Goal: Task Accomplishment & Management: Use online tool/utility

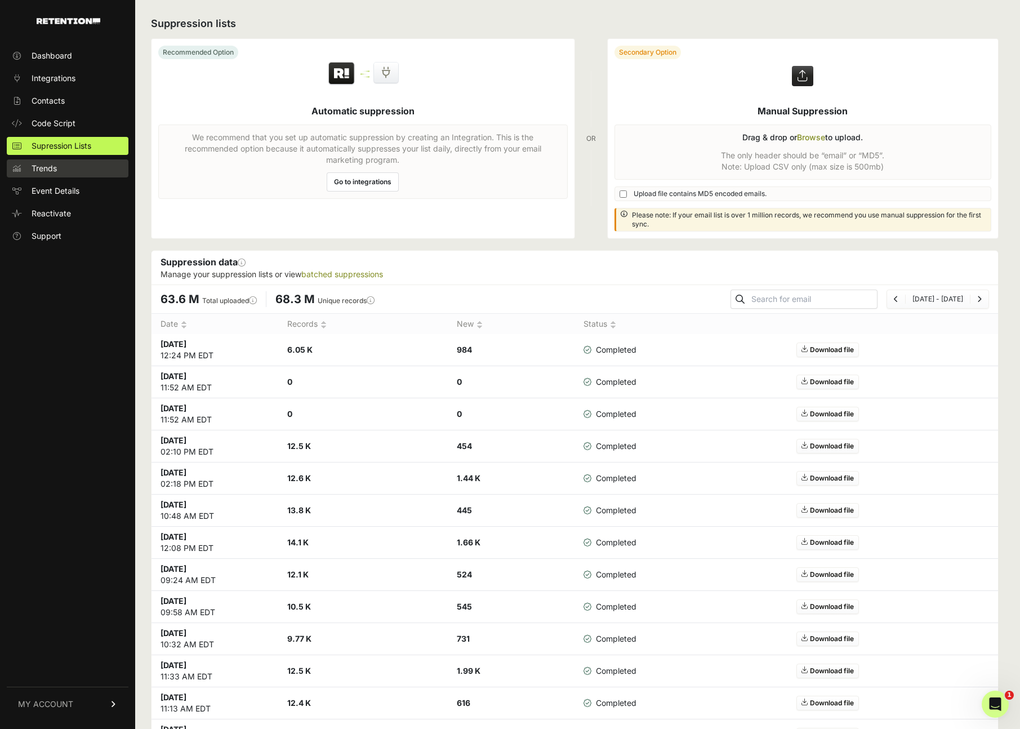
click at [48, 171] on span "Trends" at bounding box center [44, 168] width 25 height 11
click at [46, 170] on span "Trends" at bounding box center [44, 168] width 25 height 11
click at [63, 195] on span "Event Details" at bounding box center [56, 190] width 48 height 11
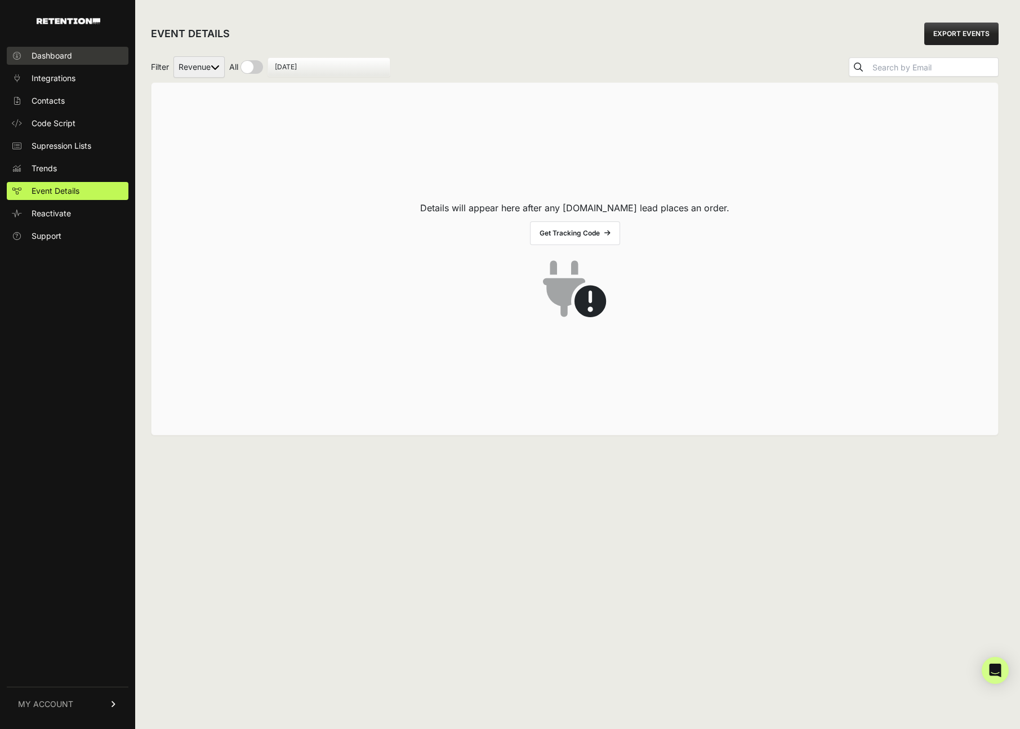
click at [70, 55] on span "Dashboard" at bounding box center [52, 55] width 41 height 11
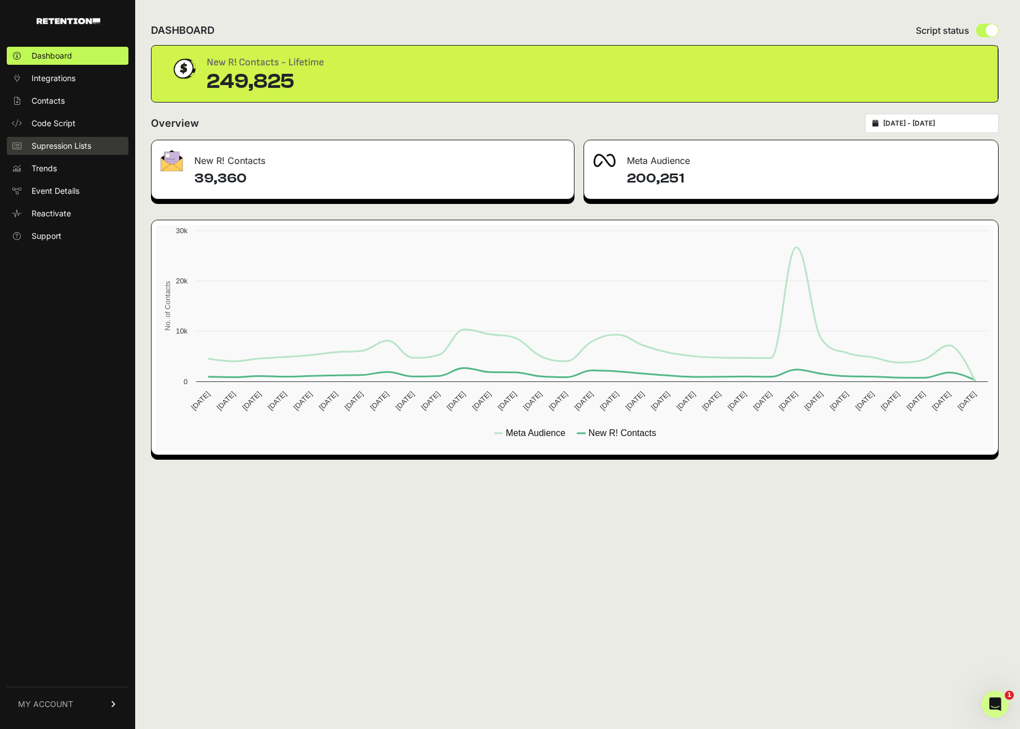
click at [61, 142] on span "Supression Lists" at bounding box center [62, 145] width 60 height 11
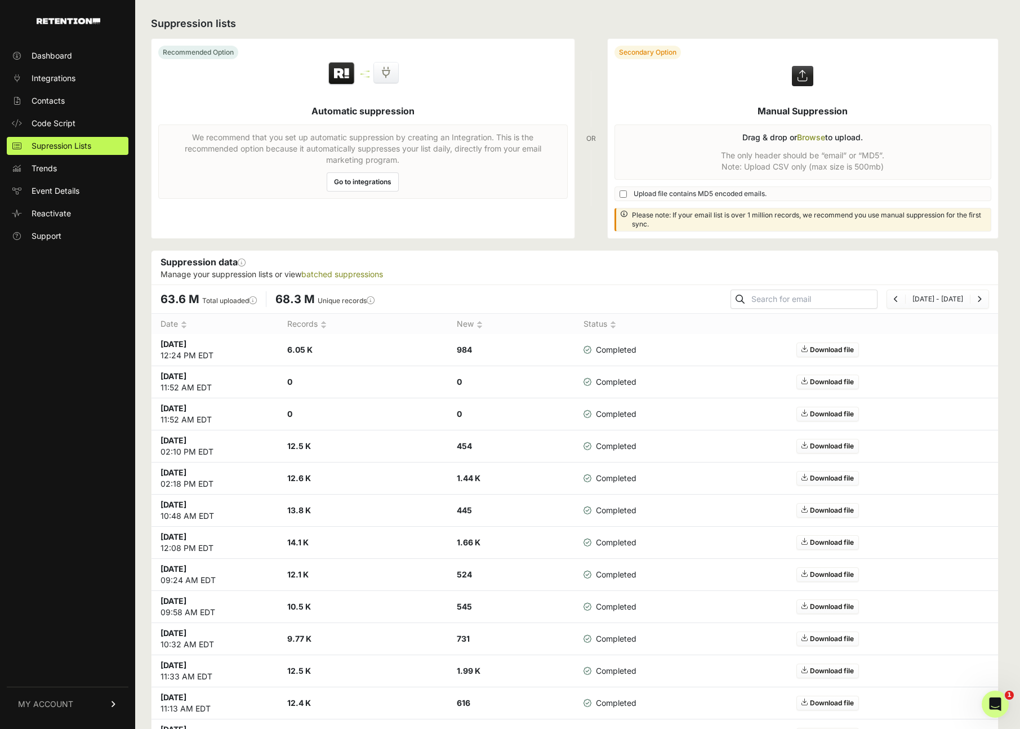
click at [548, 25] on h2 "Suppression lists" at bounding box center [574, 24] width 847 height 16
click at [690, 188] on label at bounding box center [803, 138] width 391 height 199
click at [0, 0] on input "file" at bounding box center [0, 0] width 0 height 0
click at [625, 193] on input "Upload file contains MD5 encoded emails." at bounding box center [622, 193] width 7 height 7
checkbox input "true"
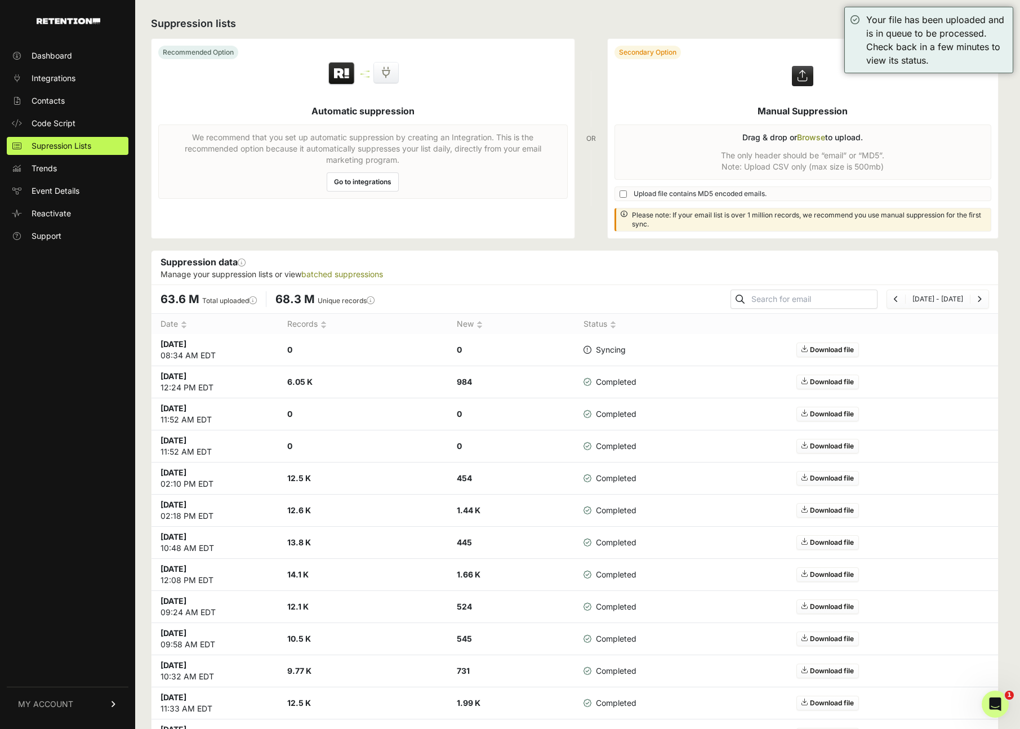
click at [599, 229] on div "Recommended Option Automatic suppression We recommend that you set up automatic…" at bounding box center [574, 138] width 847 height 200
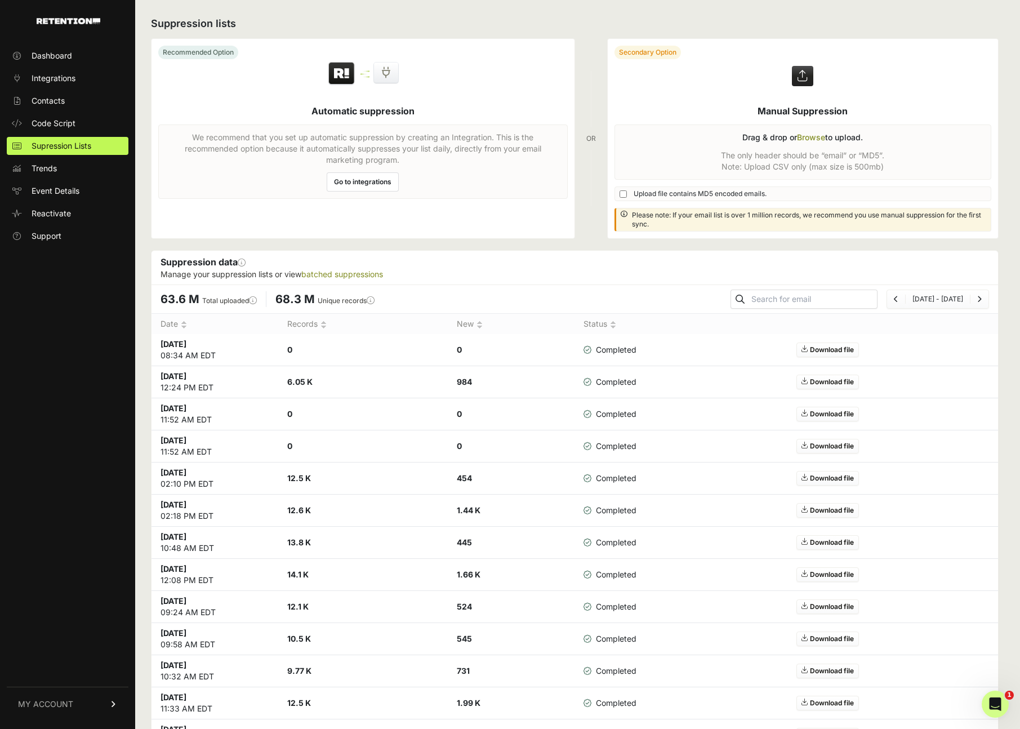
click at [813, 129] on label at bounding box center [803, 138] width 391 height 199
click at [0, 0] on input "file" at bounding box center [0, 0] width 0 height 0
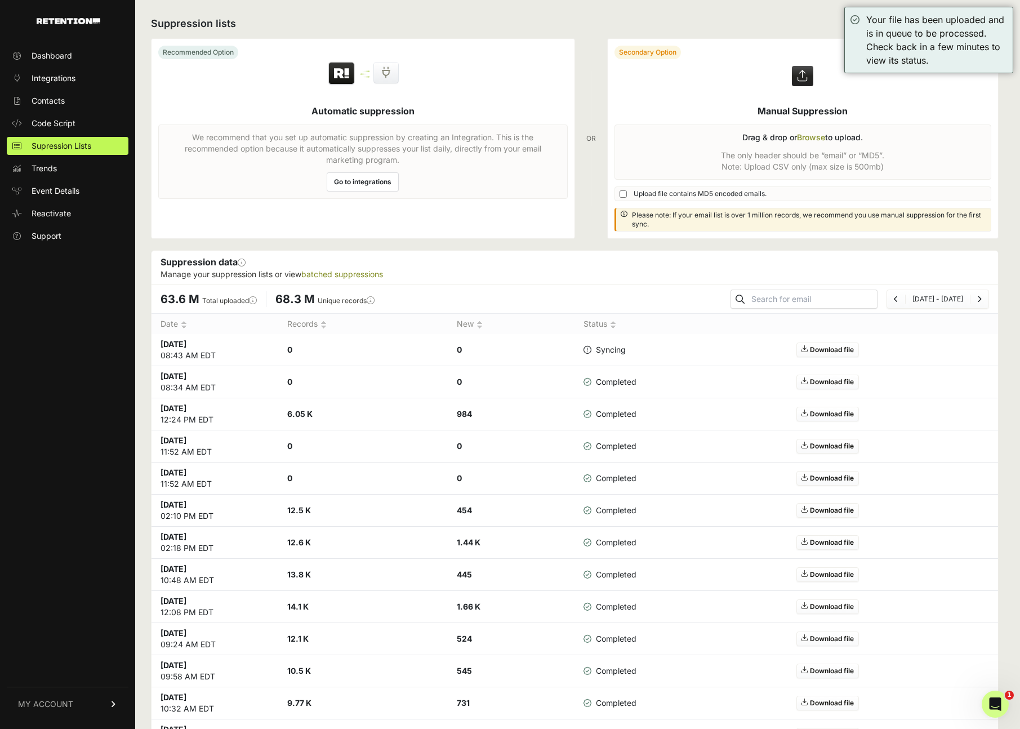
click at [750, 28] on h2 "Suppression lists" at bounding box center [574, 24] width 847 height 16
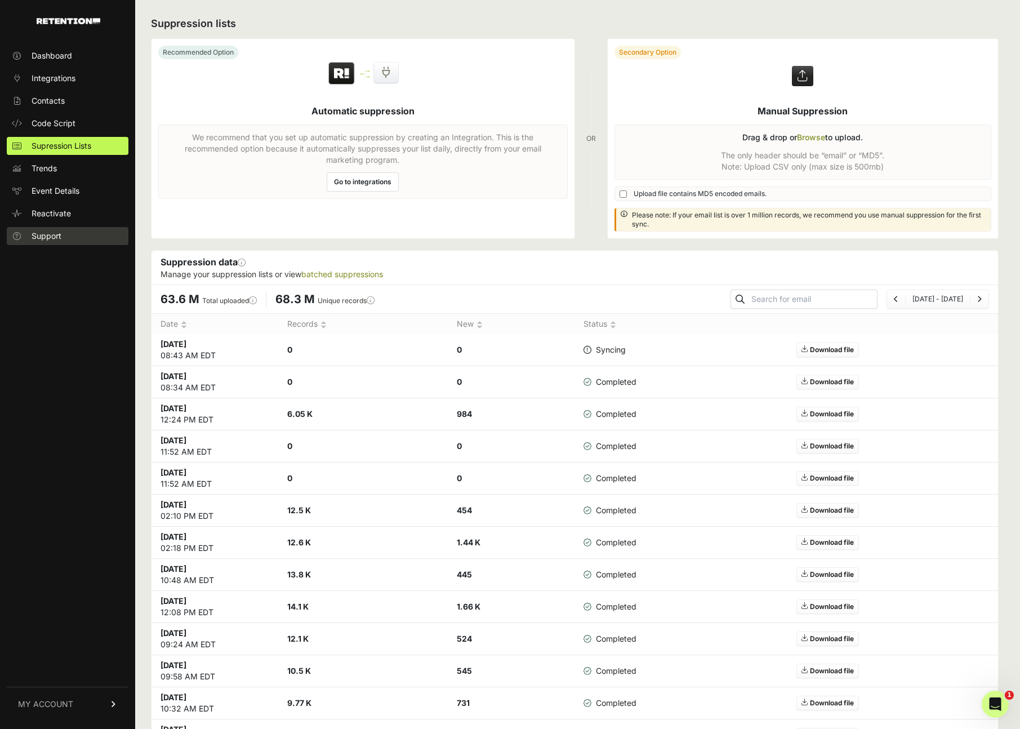
click at [50, 234] on span "Support" at bounding box center [47, 235] width 30 height 11
click at [609, 239] on div "Suppression lists Recommended Option Automatic suppression We recommend that yo…" at bounding box center [574, 533] width 879 height 1067
click at [545, 252] on div "Suppression data This section will show you information for any manually upload…" at bounding box center [574, 268] width 846 height 34
click at [695, 29] on h2 "Suppression lists" at bounding box center [574, 24] width 847 height 16
click at [860, 31] on h2 "Suppression lists" at bounding box center [574, 24] width 847 height 16
